Goal: Task Accomplishment & Management: Manage account settings

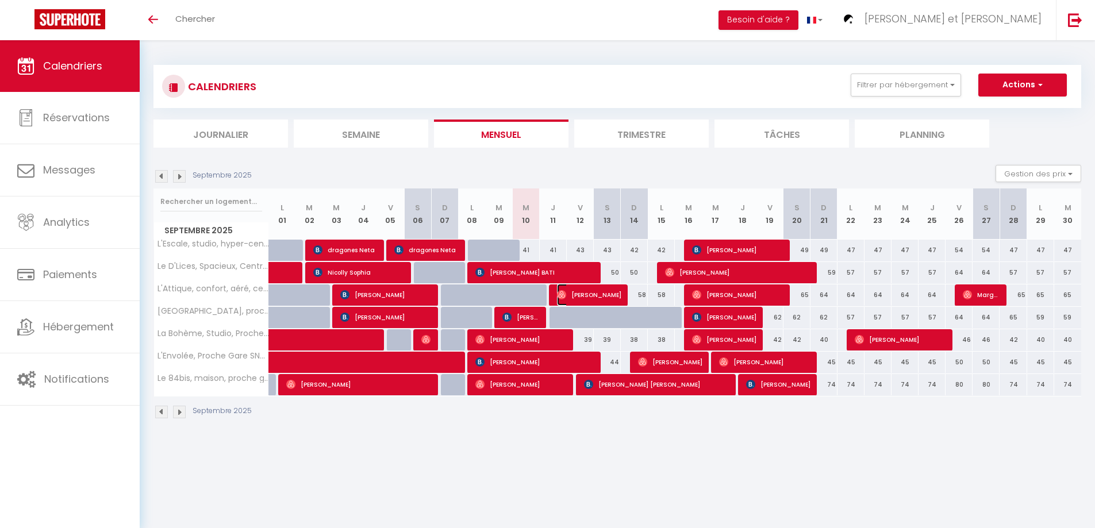
click at [576, 294] on span "[PERSON_NAME]" at bounding box center [589, 295] width 64 height 22
select select "OK"
select select "1"
select select "0"
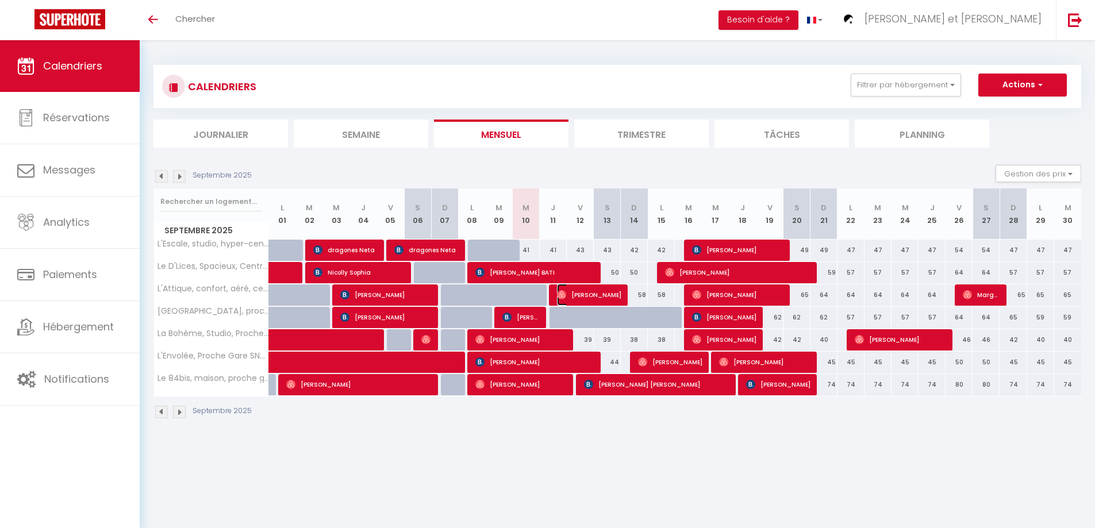
select select "1"
select select
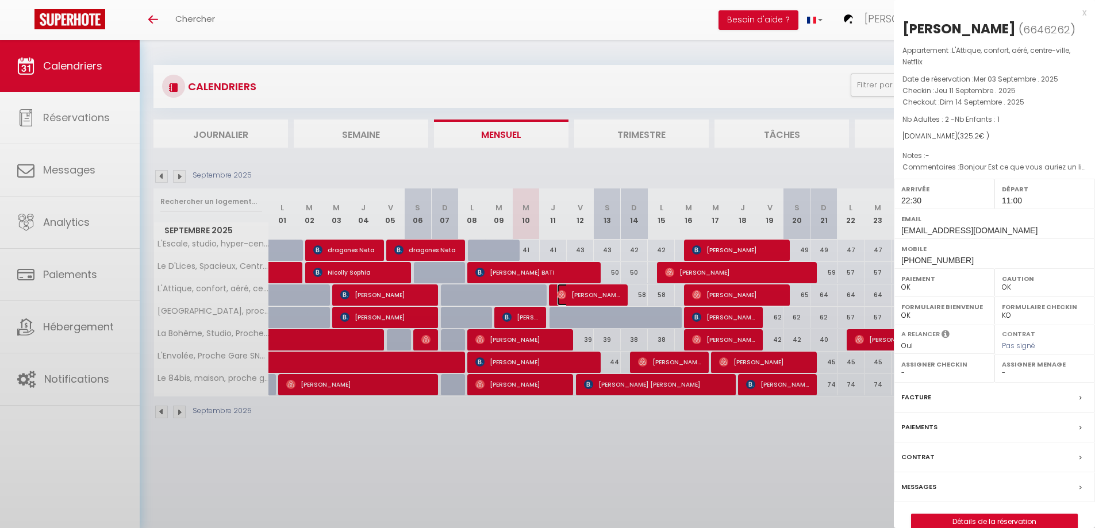
select select "44932"
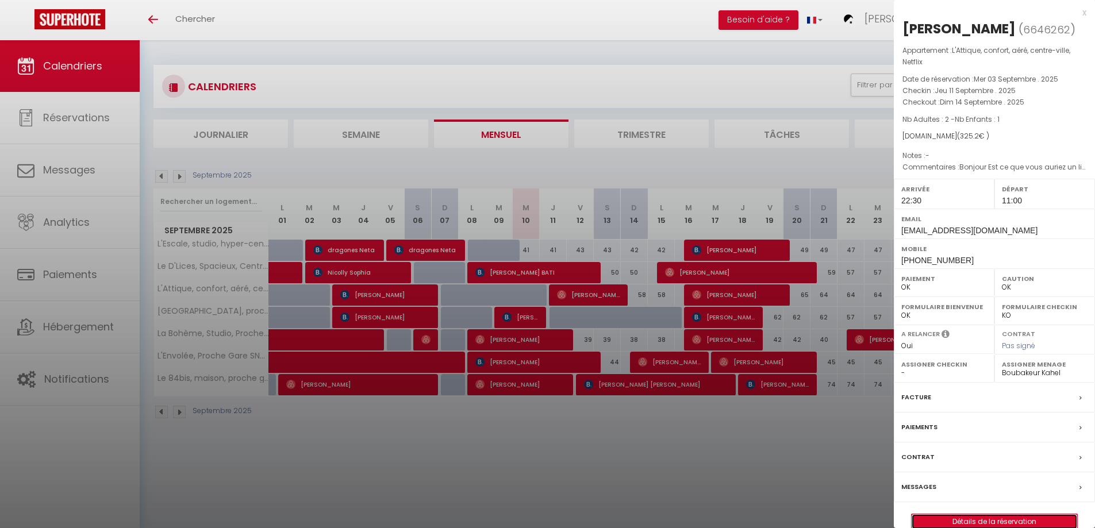
click at [934, 521] on link "Détails de la réservation" at bounding box center [993, 521] width 165 height 15
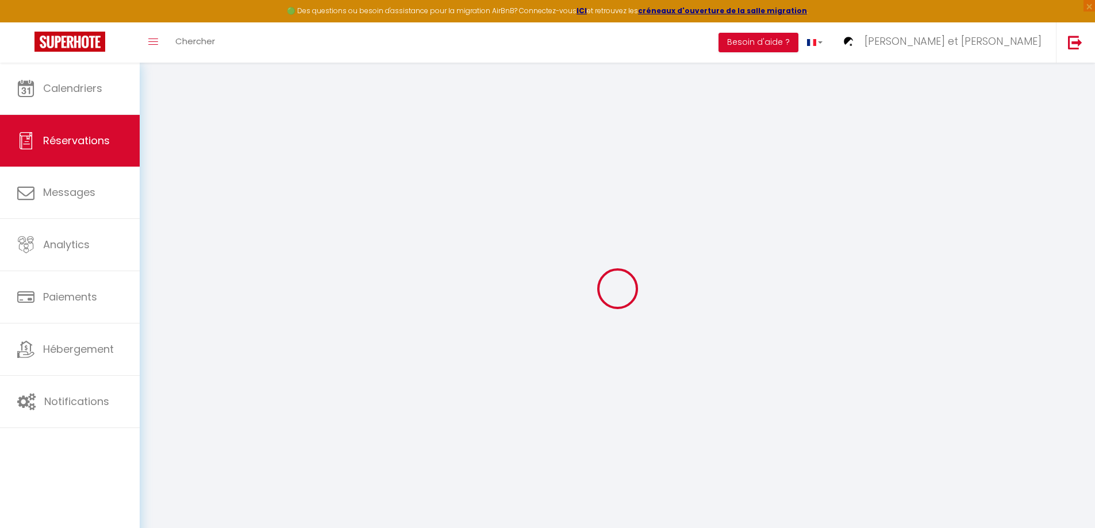
type input "[PERSON_NAME]"
type input "Goursat"
type input "[EMAIL_ADDRESS][DOMAIN_NAME]"
type input "[PHONE_NUMBER]"
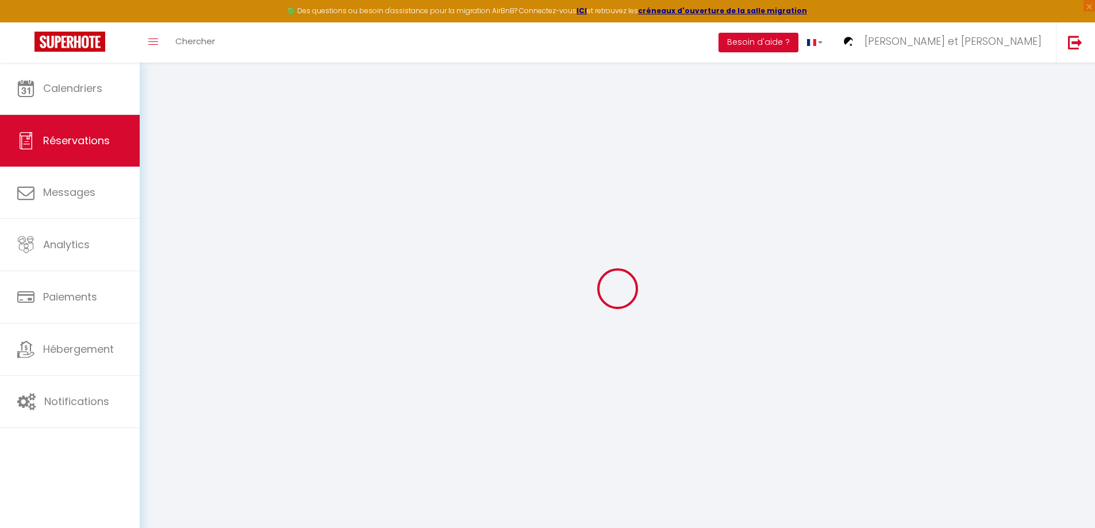
type input "[PHONE_NUMBER]"
select select
type input "39.9"
select select "66923"
select select "1"
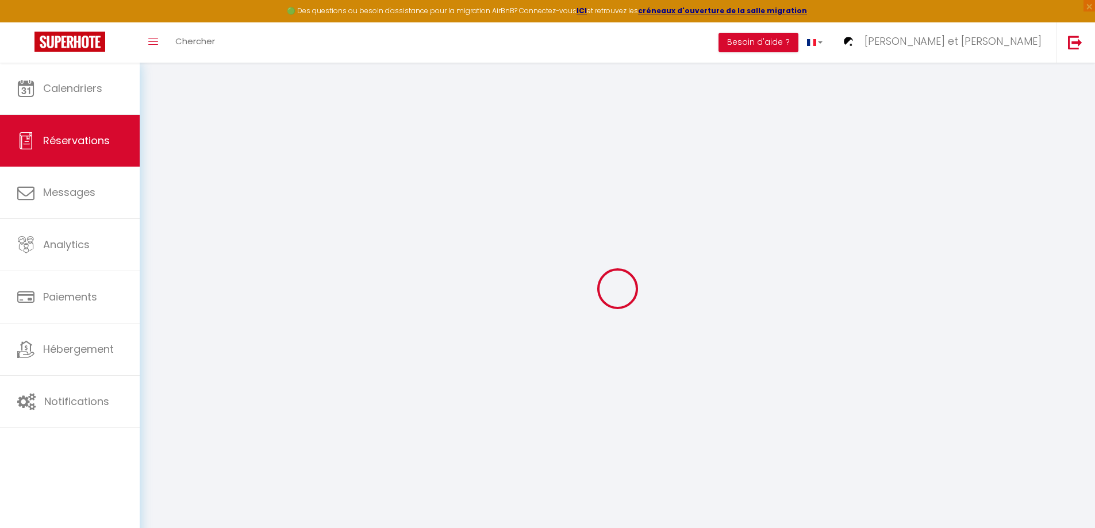
select select
type input "2"
type input "1"
select select "12"
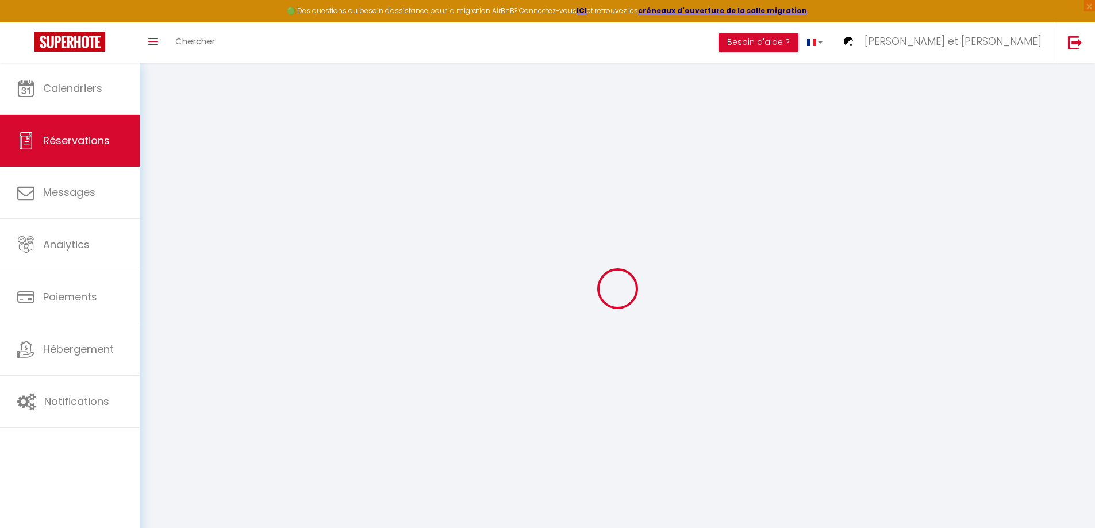
select select
type input "268"
checkbox input "false"
type input "52"
select select "1"
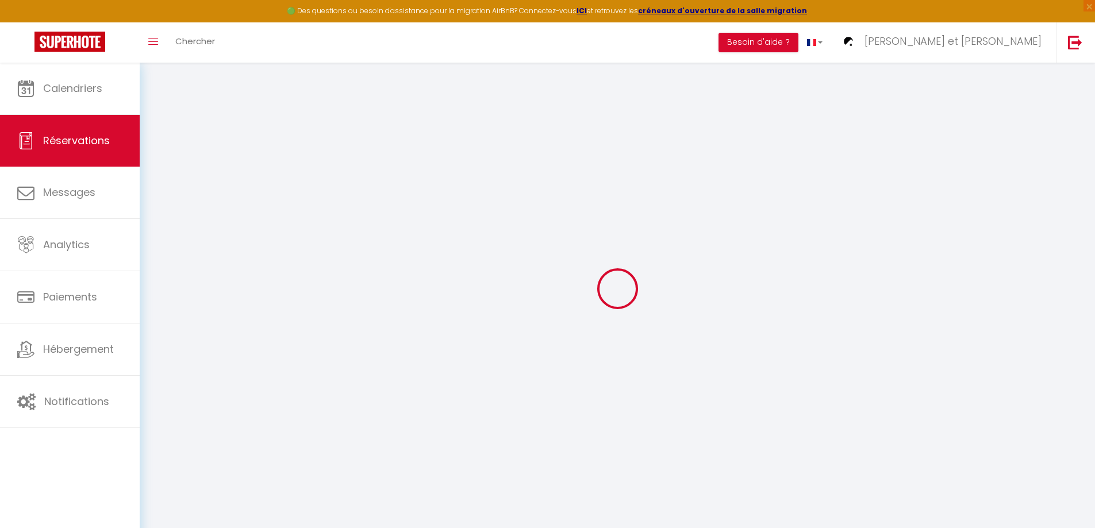
type input "0"
select select
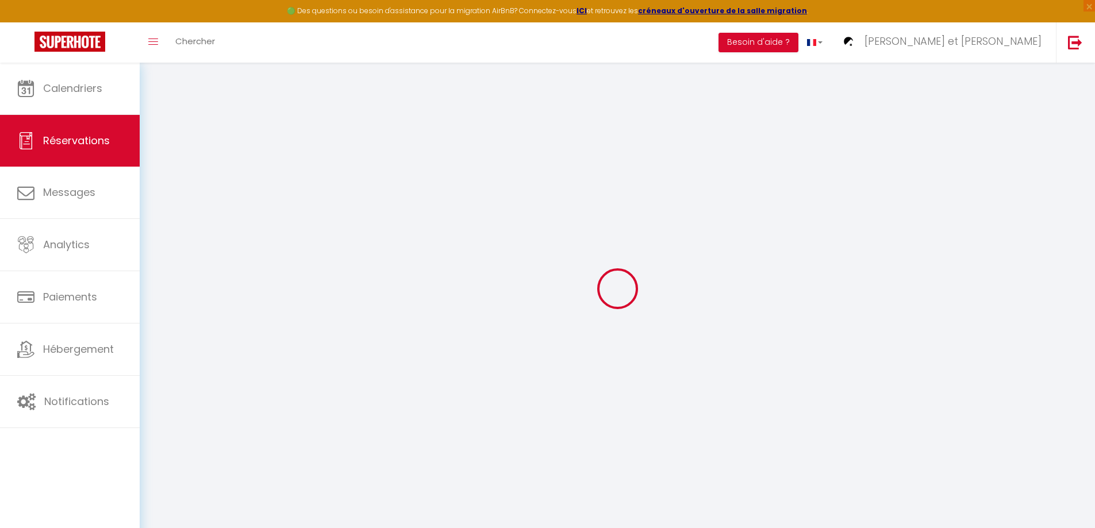
select select
select select "15"
checkbox input "false"
select select
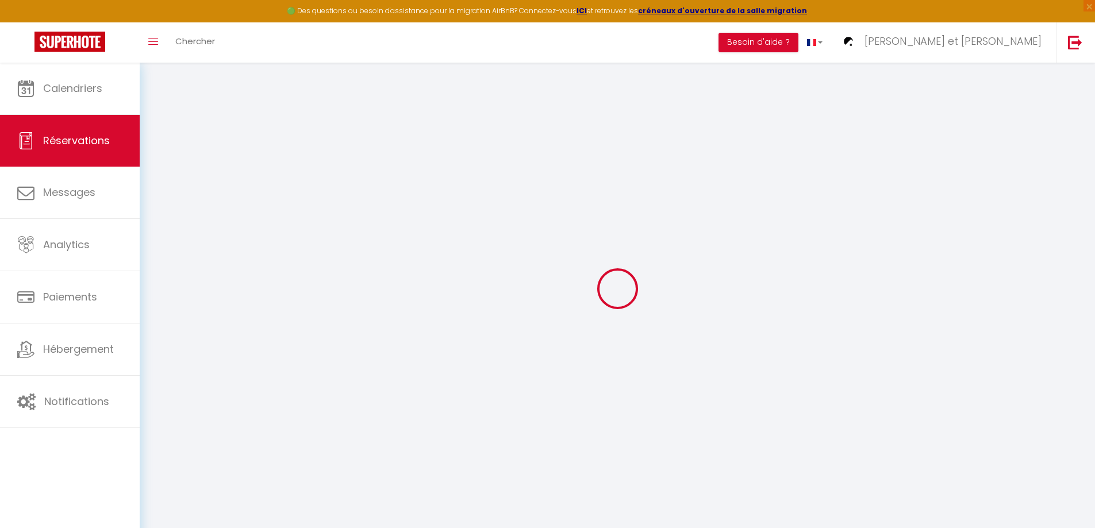
select select
checkbox input "false"
select select
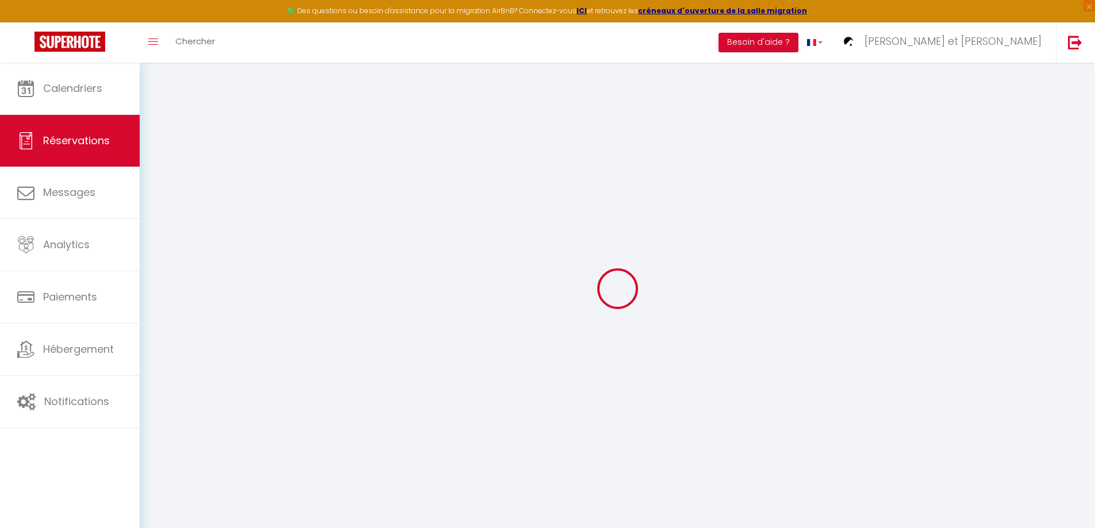
checkbox input "false"
select select
checkbox input "false"
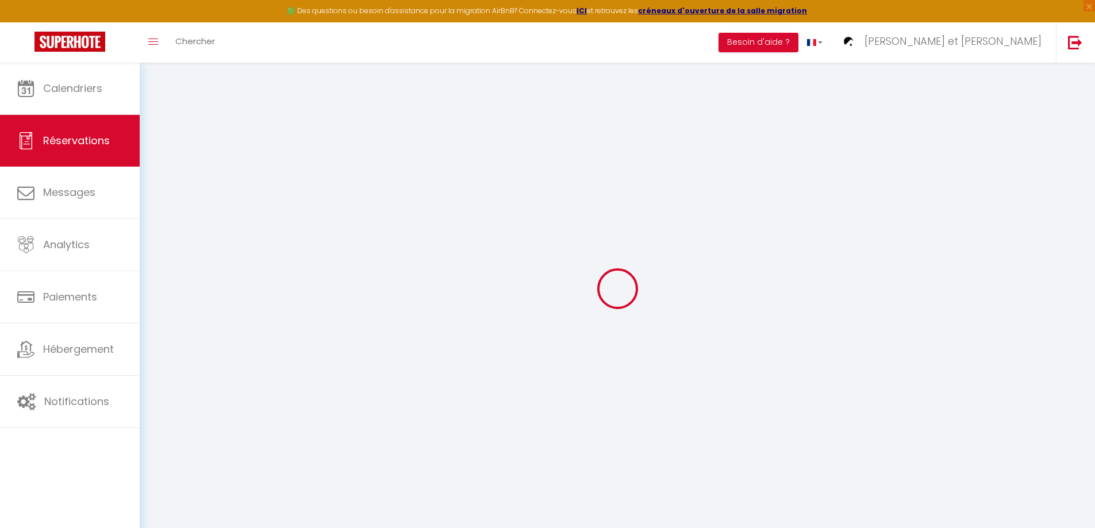
type textarea "Bonjour Est ce que vous auriez un lit bébé et une chaise haute ? Merci d avance"
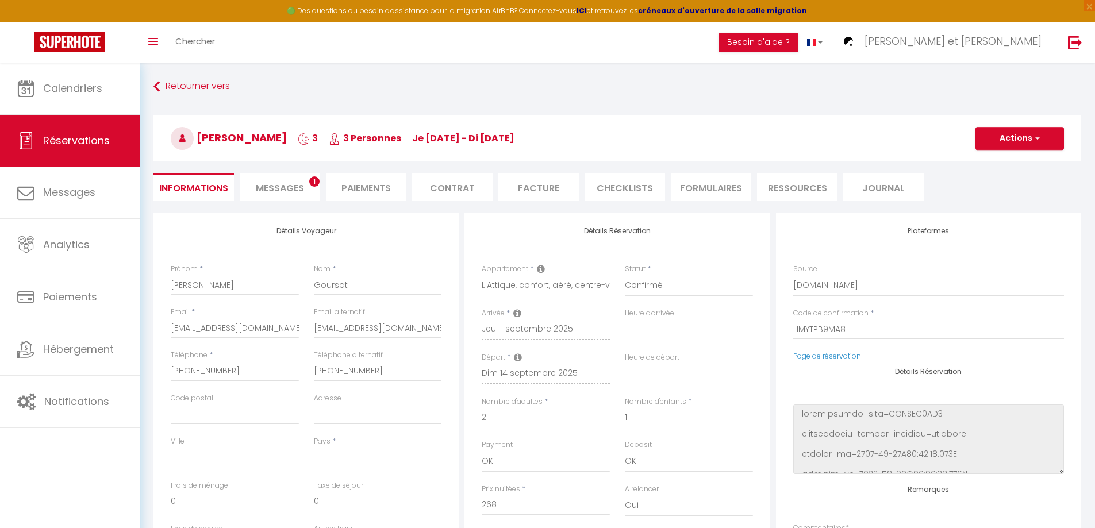
select select
type input "50"
type input "7.2"
select select
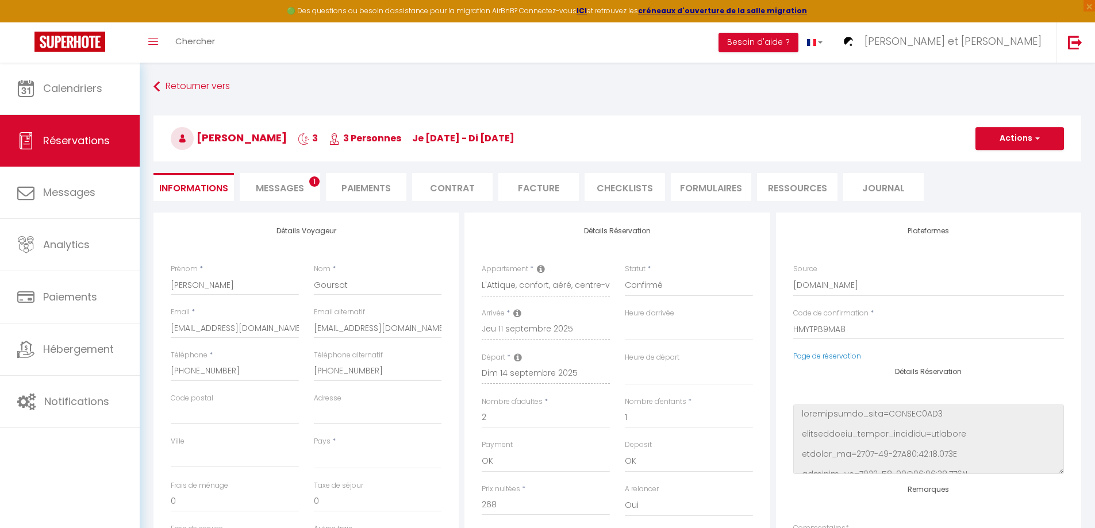
checkbox input "false"
select select
checkbox input "false"
select select "22:30"
select select "11:00"
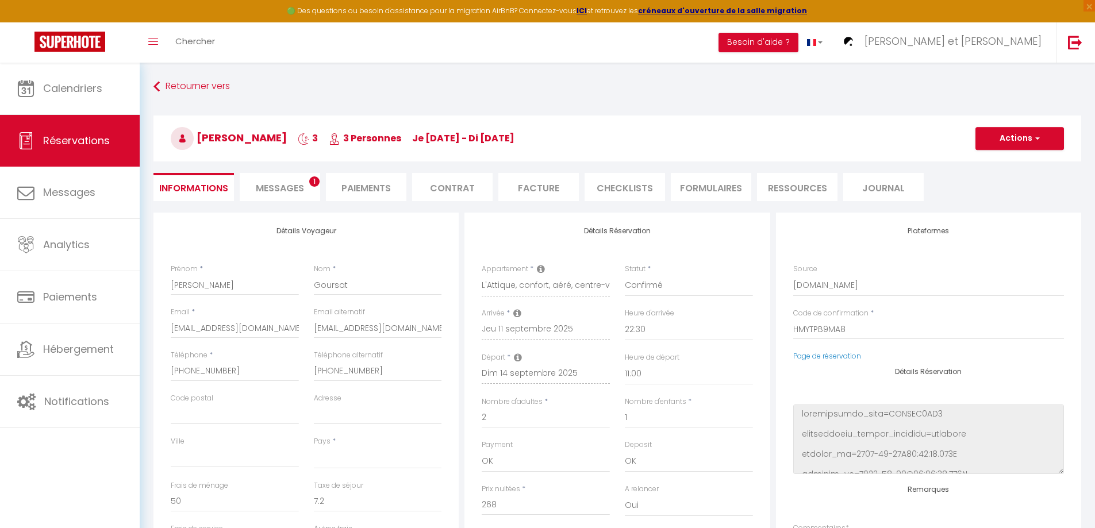
click at [275, 189] on span "Messages" at bounding box center [280, 188] width 48 height 13
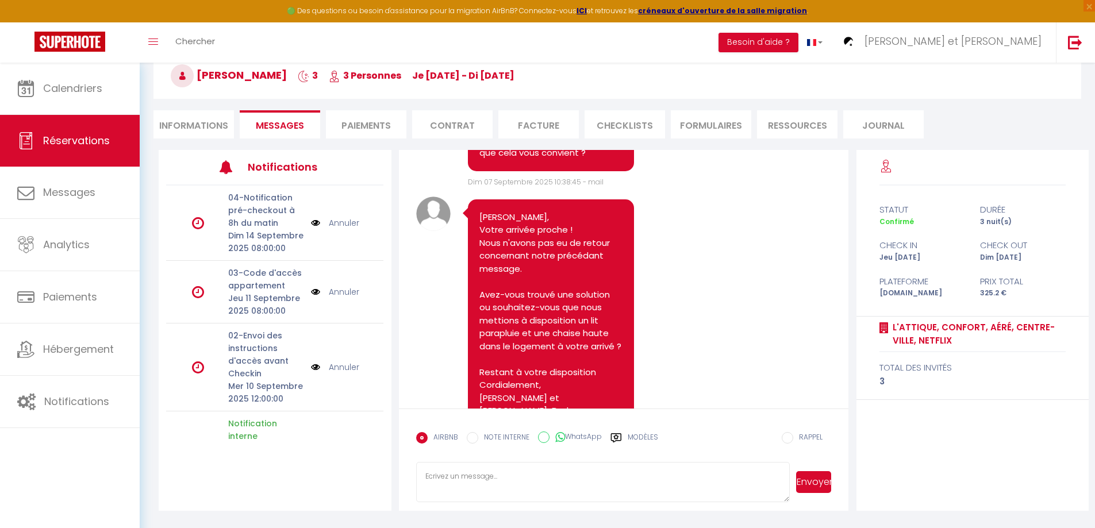
scroll to position [1103, 0]
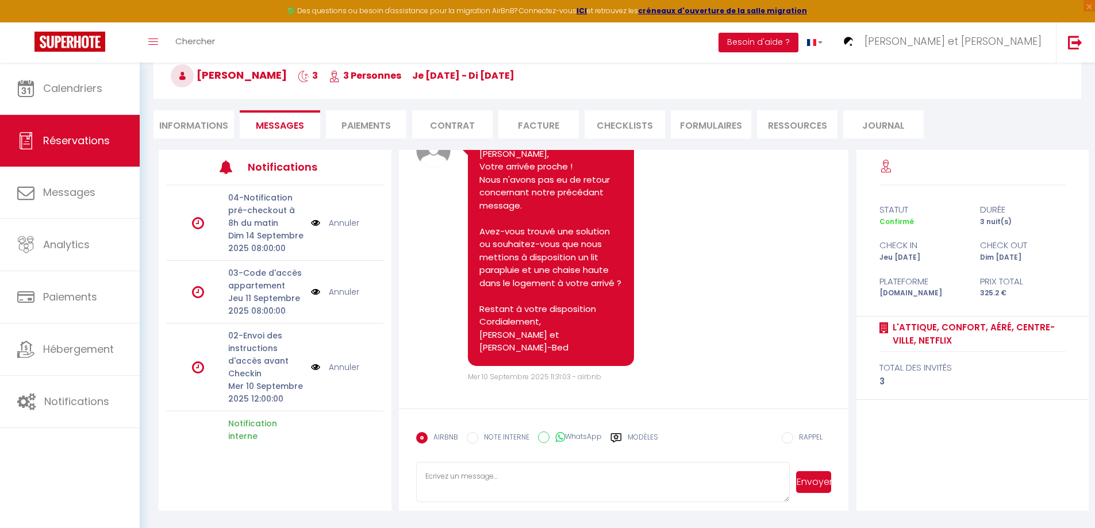
click at [194, 124] on li "Informations" at bounding box center [193, 124] width 80 height 28
select select
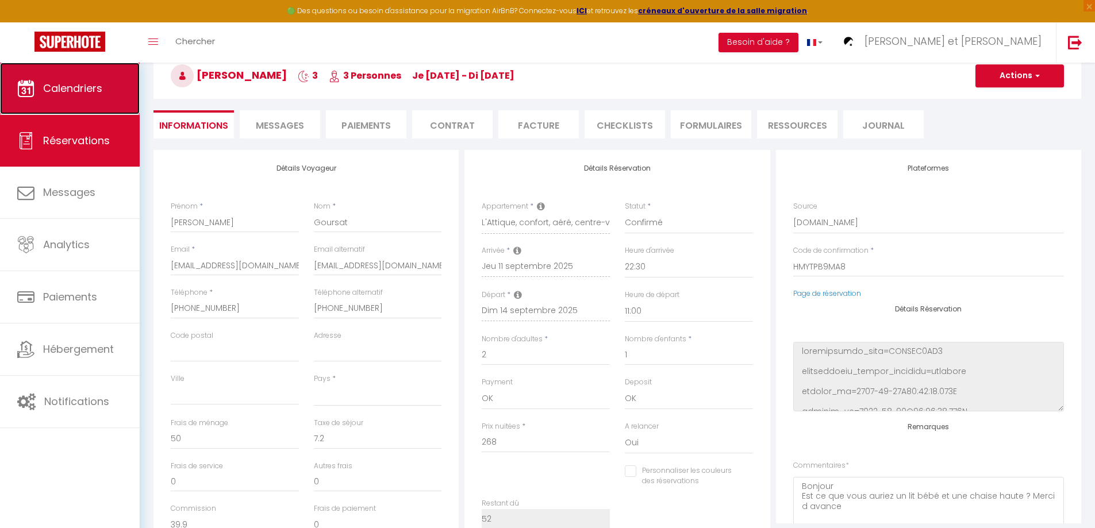
click at [74, 93] on span "Calendriers" at bounding box center [72, 88] width 59 height 14
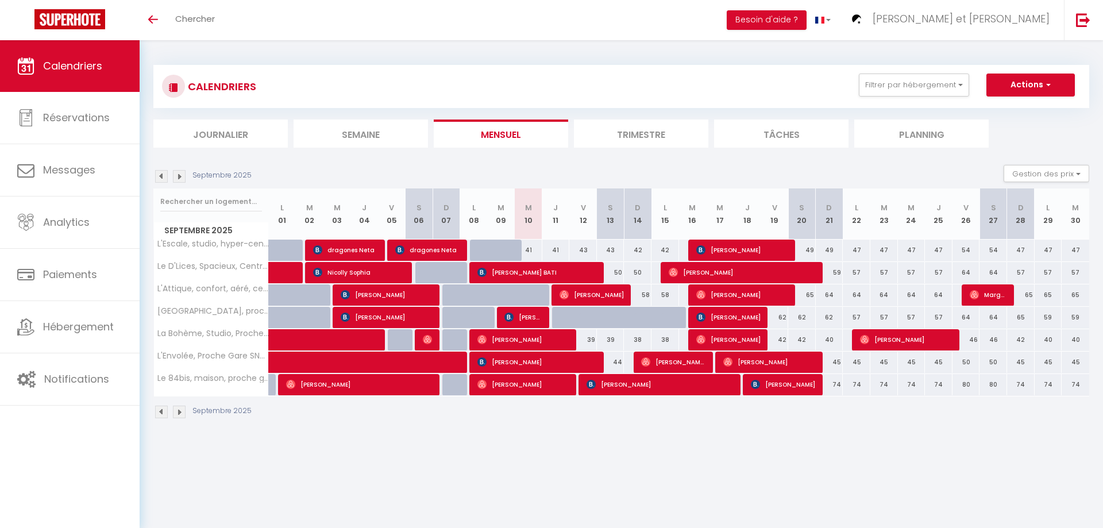
select select
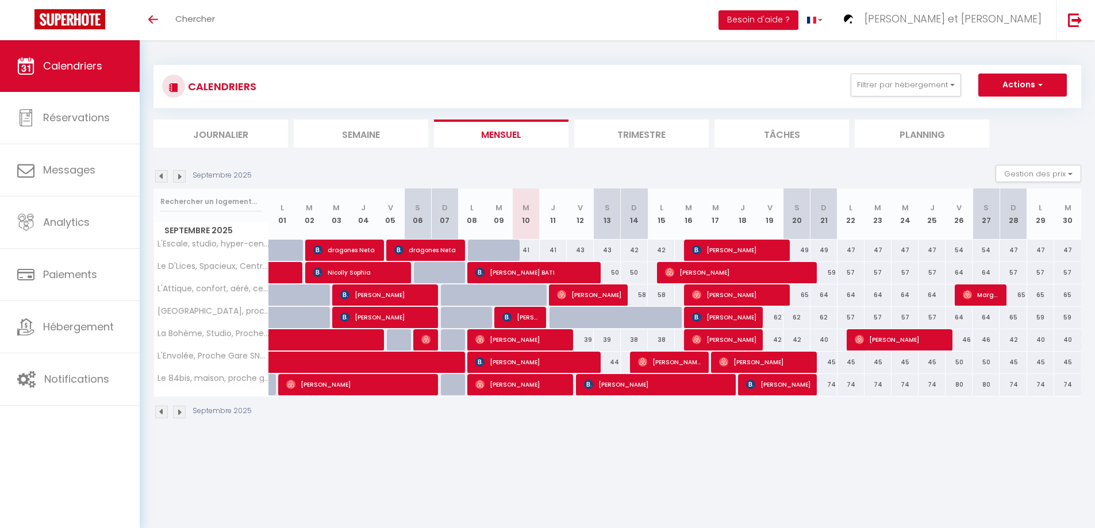
click at [552, 319] on div at bounding box center [562, 318] width 27 height 22
type input "47"
select select "1"
type input "Jeu 11 Septembre 2025"
type input "Ven 12 Septembre 2025"
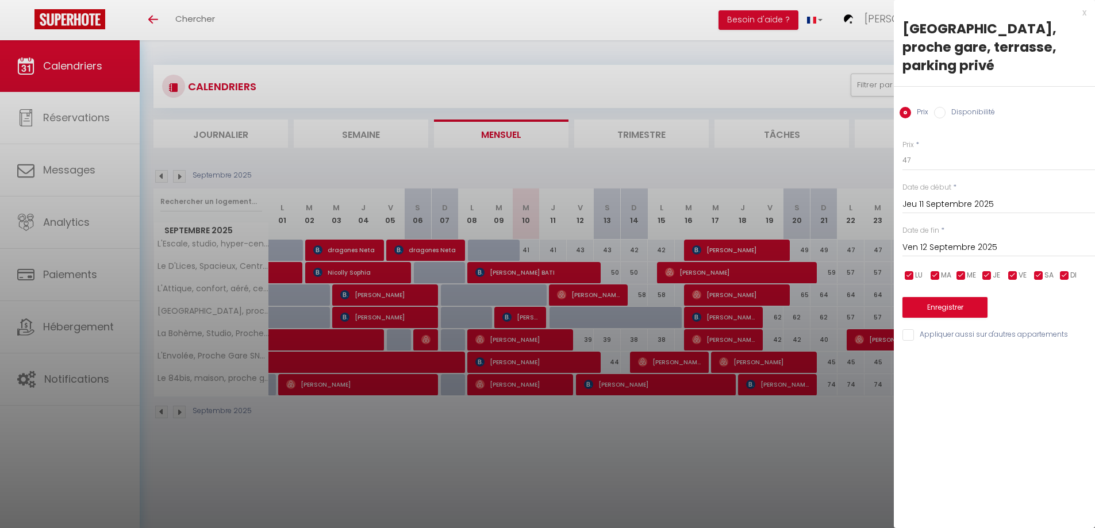
click at [944, 107] on input "Disponibilité" at bounding box center [939, 112] width 11 height 11
radio input "true"
radio input "false"
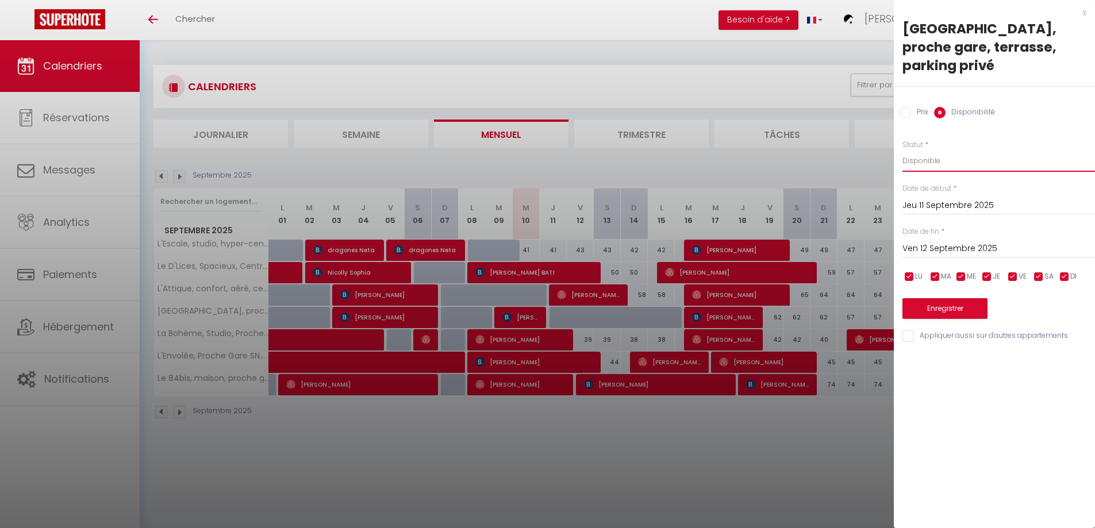
click at [921, 150] on select "Disponible Indisponible" at bounding box center [998, 161] width 192 height 22
click at [902, 150] on select "Disponible Indisponible" at bounding box center [998, 161] width 192 height 22
click at [921, 241] on input "Ven 12 Septembre 2025" at bounding box center [998, 248] width 192 height 15
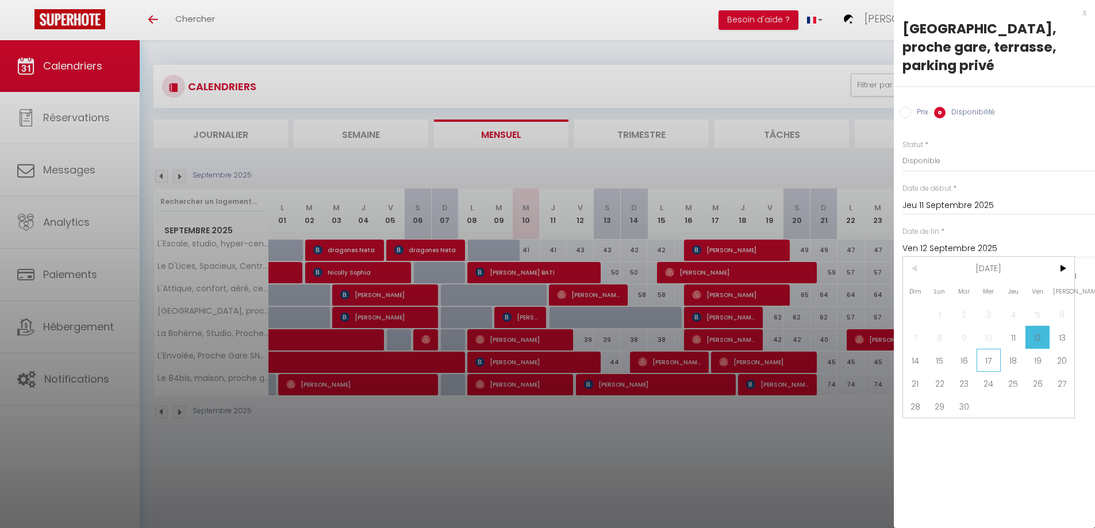
click at [993, 349] on span "17" at bounding box center [988, 360] width 25 height 23
type input "Mer 17 Septembre 2025"
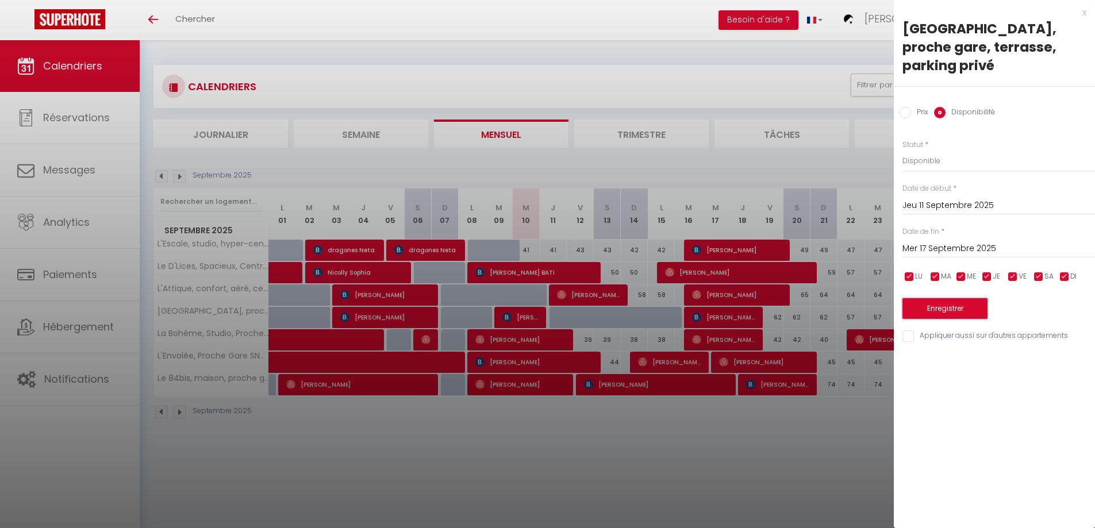
click at [951, 298] on button "Enregistrer" at bounding box center [944, 308] width 85 height 21
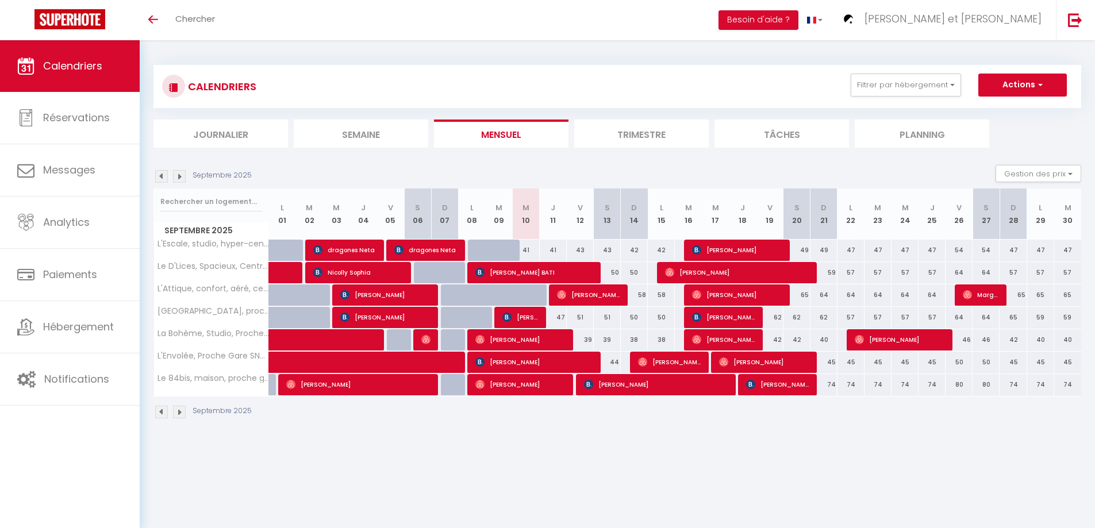
click at [575, 319] on div "51" at bounding box center [580, 317] width 27 height 21
type input "51"
type input "Ven 12 Septembre 2025"
type input "Sam 13 Septembre 2025"
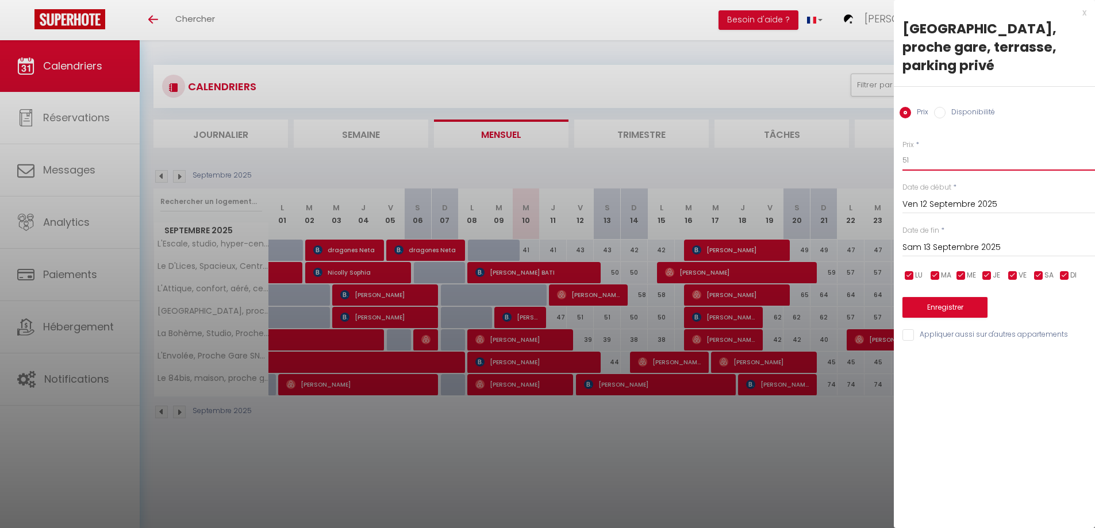
click at [925, 150] on input "51" at bounding box center [998, 160] width 192 height 21
click at [1082, 13] on div "x" at bounding box center [990, 13] width 192 height 14
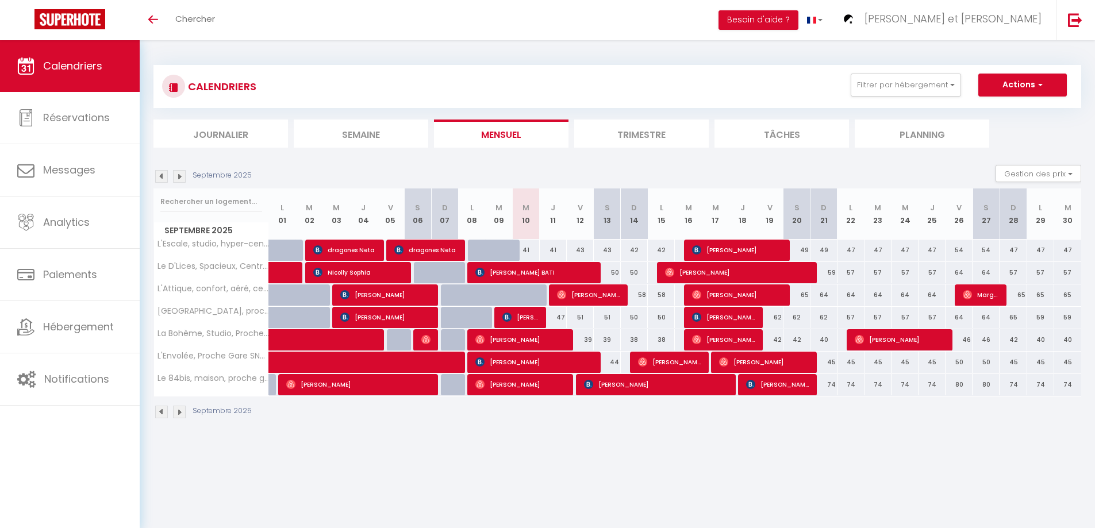
click at [586, 317] on div "51" at bounding box center [580, 317] width 27 height 21
type input "51"
type input "Ven 12 Septembre 2025"
type input "Sam 13 Septembre 2025"
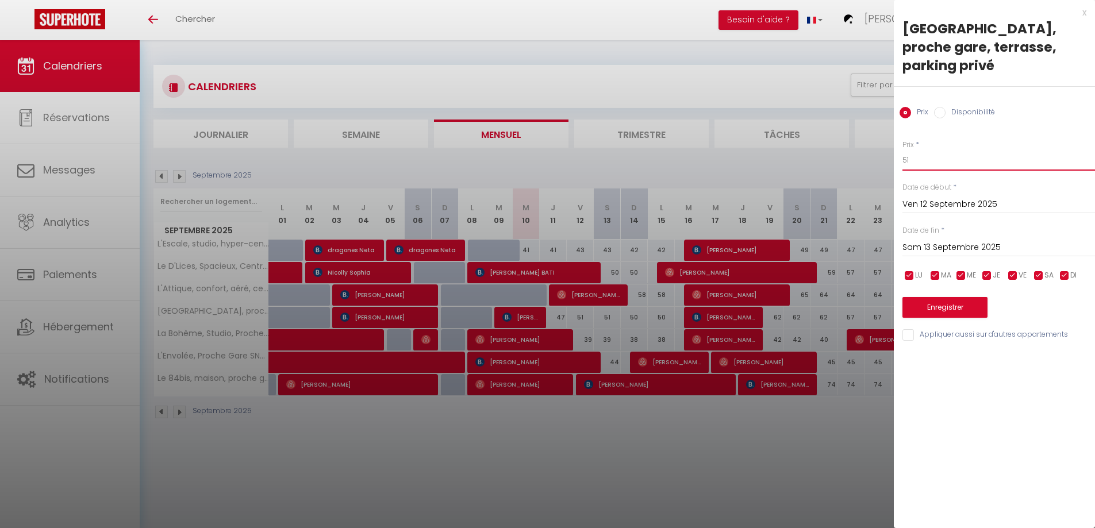
click at [981, 150] on input "51" at bounding box center [998, 160] width 192 height 21
type input "50"
click at [943, 240] on input "Sam 13 Septembre 2025" at bounding box center [998, 247] width 192 height 15
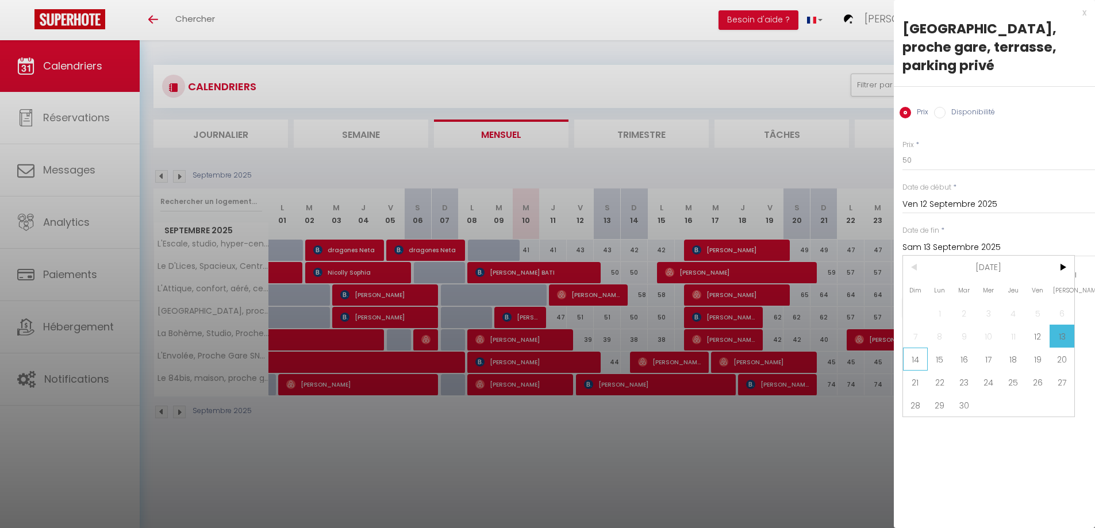
click at [908, 348] on span "14" at bounding box center [915, 359] width 25 height 23
type input "Dim 14 Septembre 2025"
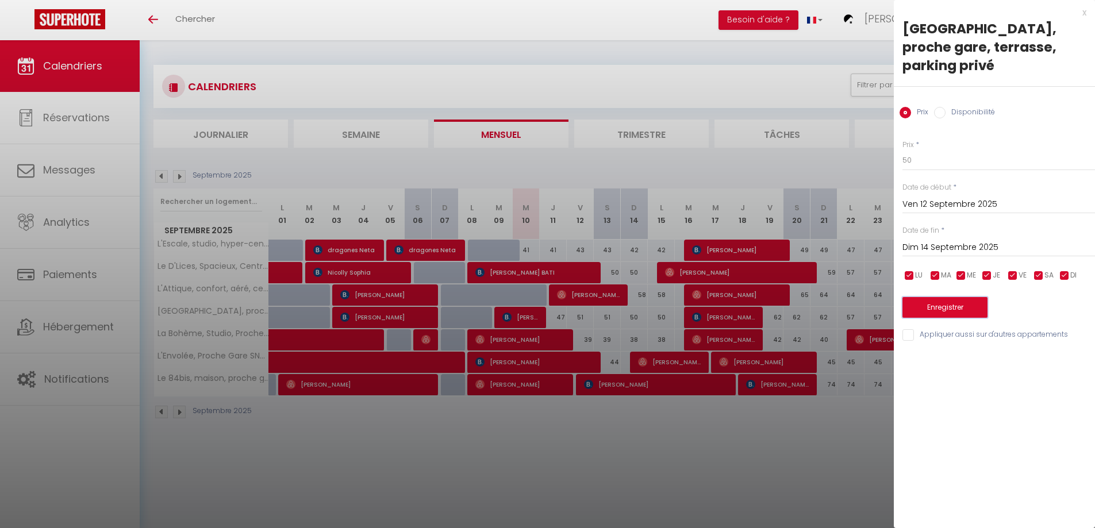
click at [944, 297] on button "Enregistrer" at bounding box center [944, 307] width 85 height 21
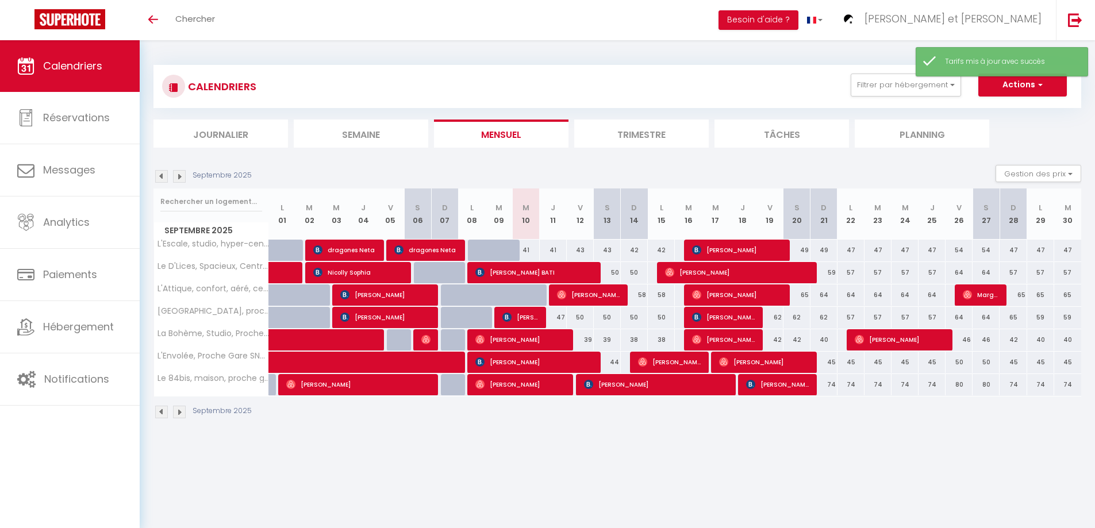
click at [640, 318] on div "50" at bounding box center [634, 317] width 27 height 21
type input "50"
type input "Dim 14 Septembre 2025"
type input "Lun 15 Septembre 2025"
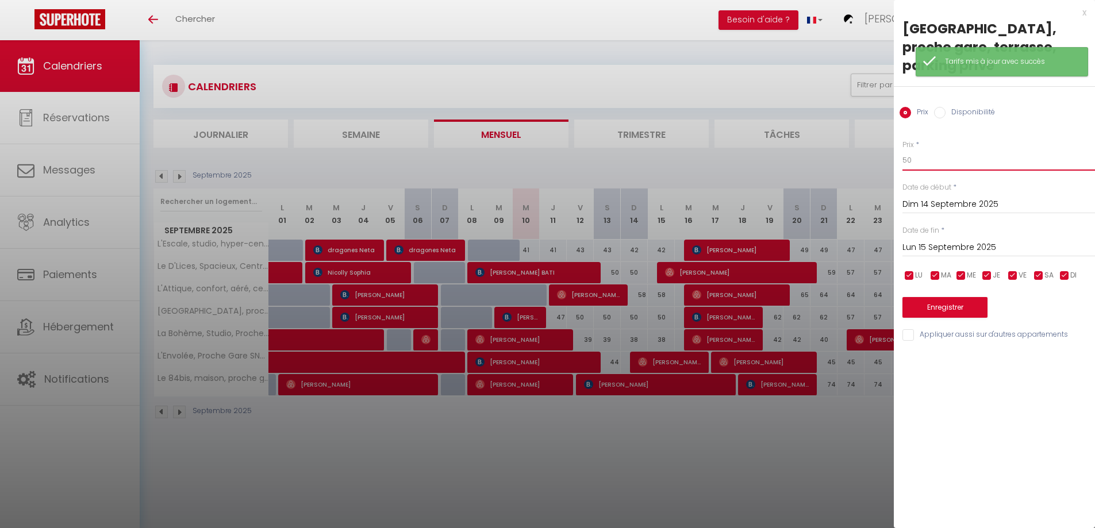
click at [930, 150] on input "50" at bounding box center [998, 160] width 192 height 21
type input "5"
type input "49"
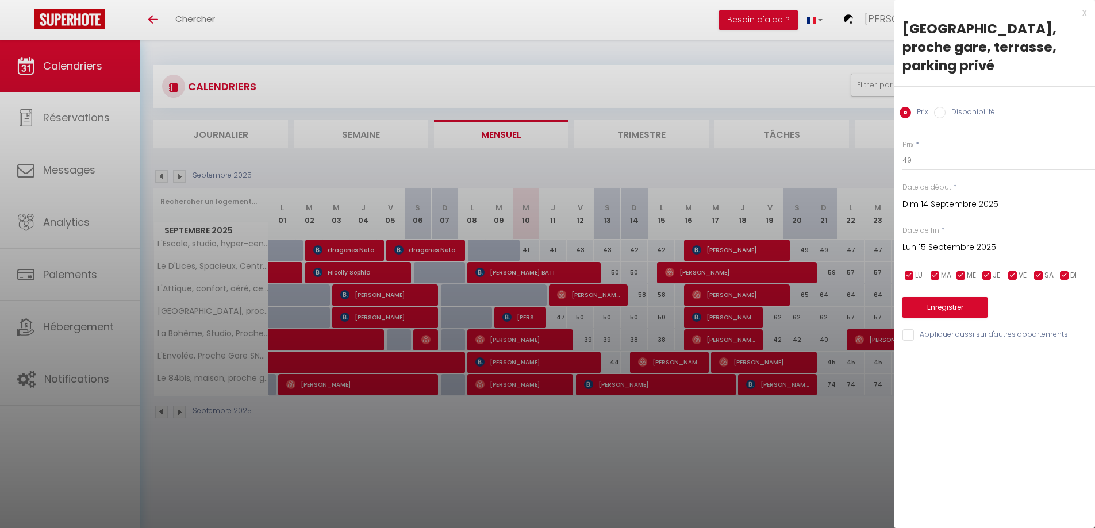
click at [914, 240] on input "Lun 15 Septembre 2025" at bounding box center [998, 247] width 192 height 15
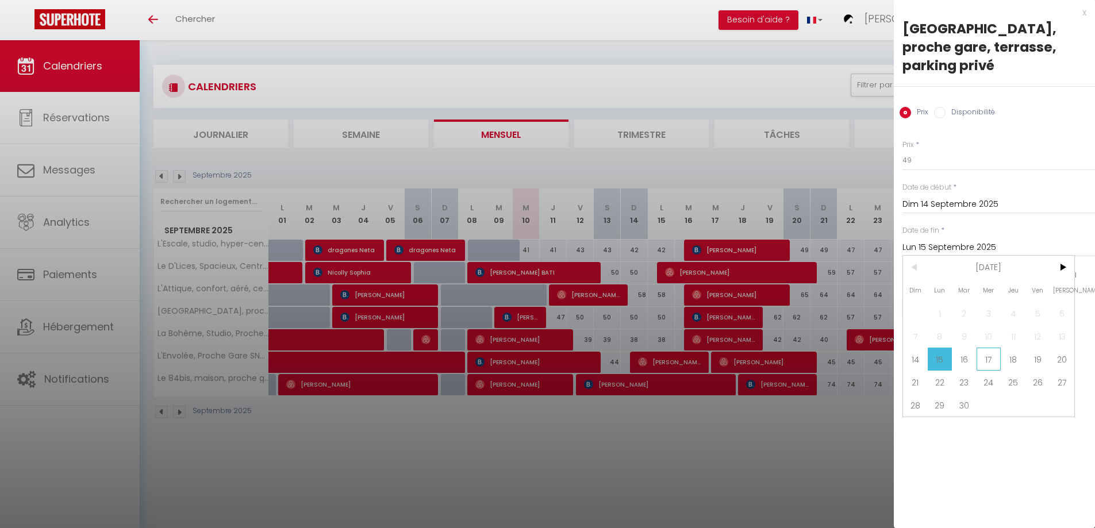
drag, startPoint x: 991, startPoint y: 343, endPoint x: 961, endPoint y: 290, distance: 60.9
click at [991, 348] on span "17" at bounding box center [988, 359] width 25 height 23
type input "Mer 17 Septembre 2025"
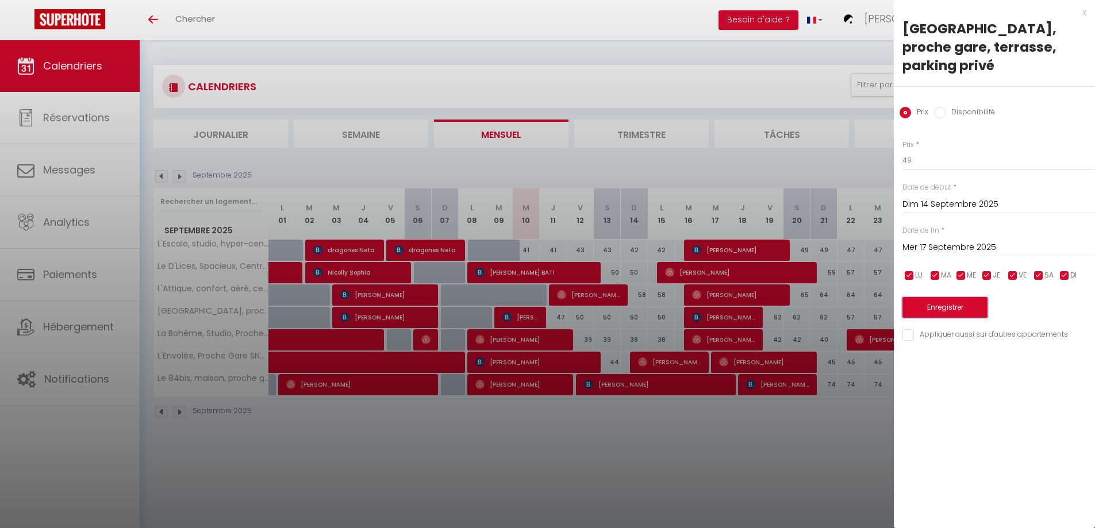
click at [954, 297] on button "Enregistrer" at bounding box center [944, 307] width 85 height 21
